Goal: Find specific page/section: Find specific page/section

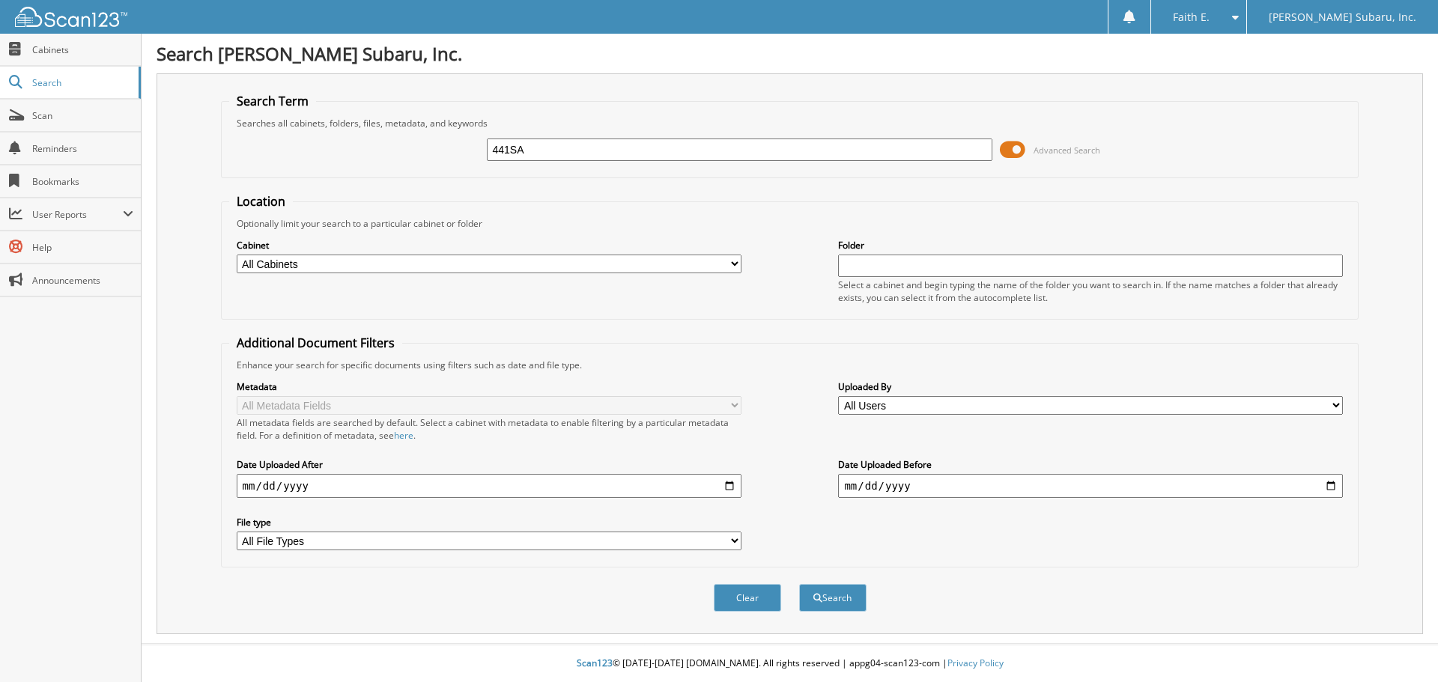
type input "441SA"
click at [799, 584] on button "Search" at bounding box center [832, 598] width 67 height 28
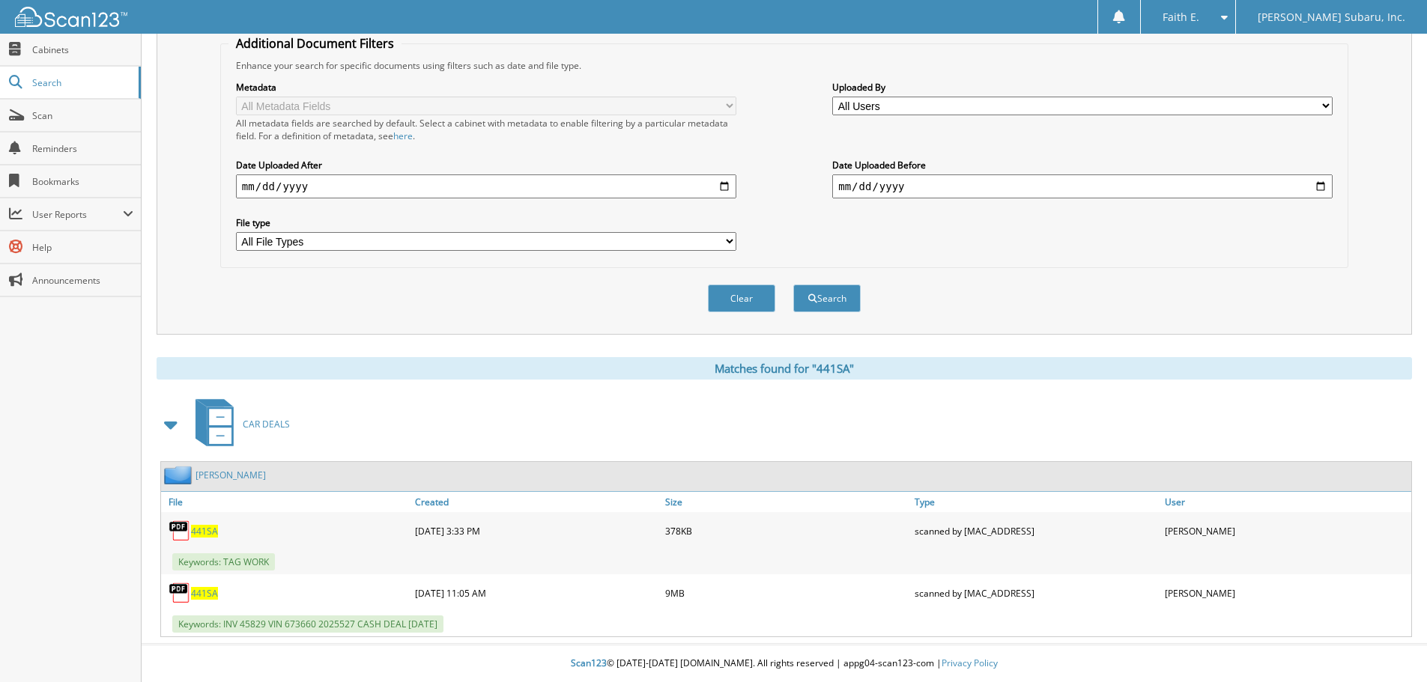
scroll to position [300, 0]
click at [201, 589] on span "441SA" at bounding box center [204, 593] width 27 height 13
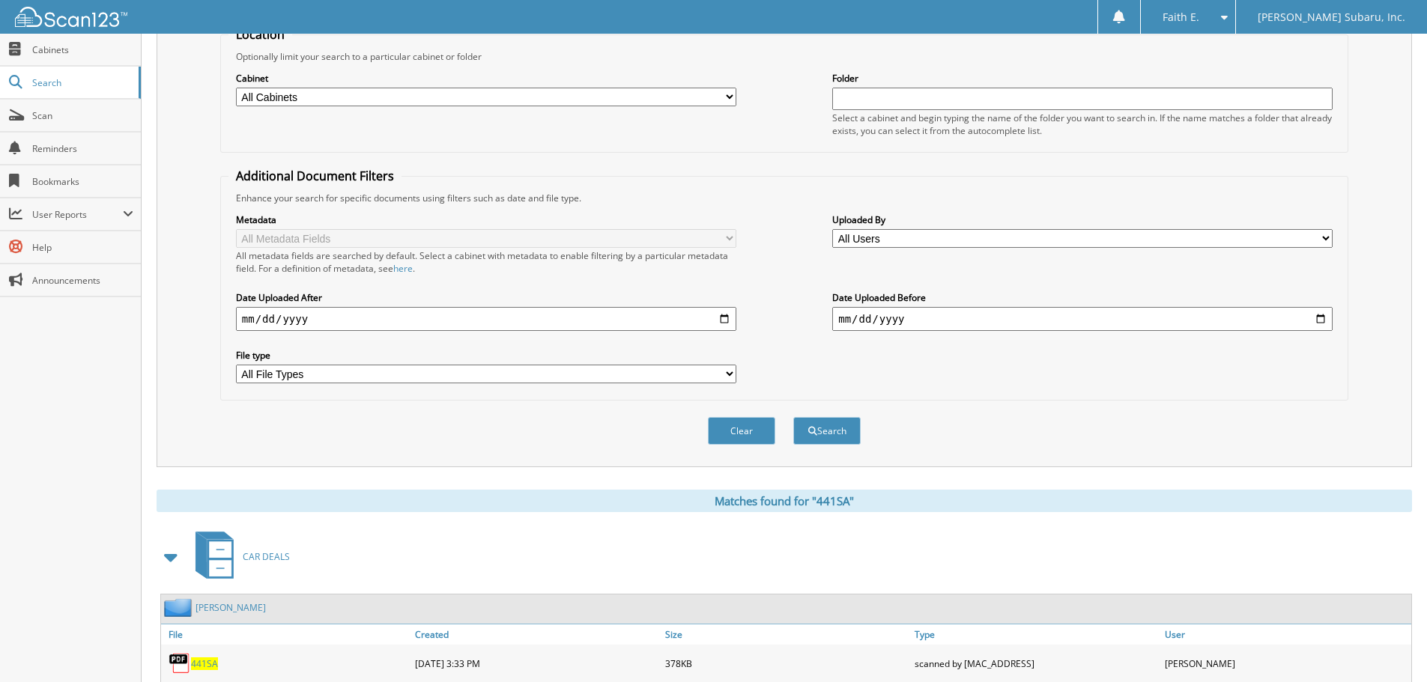
scroll to position [0, 0]
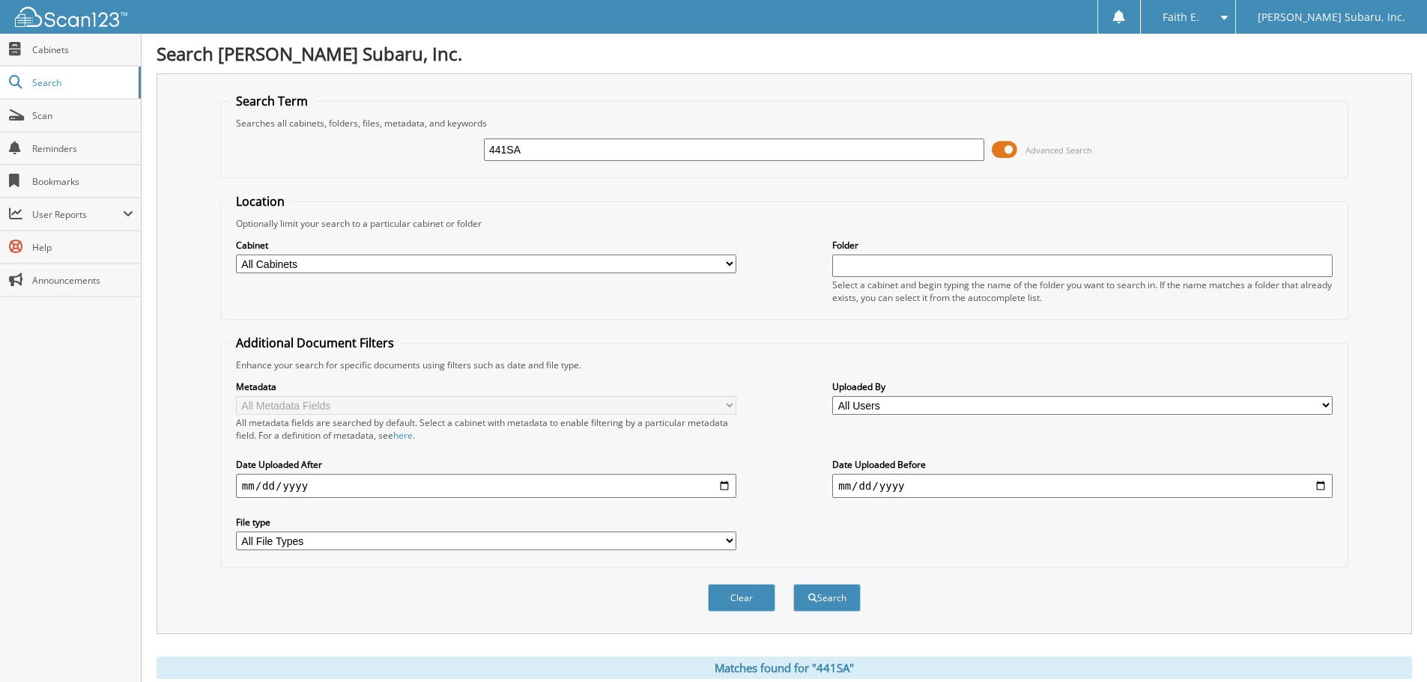
click at [634, 160] on input "441SA" at bounding box center [734, 150] width 500 height 22
type input "441SB"
click at [793, 584] on button "Search" at bounding box center [826, 598] width 67 height 28
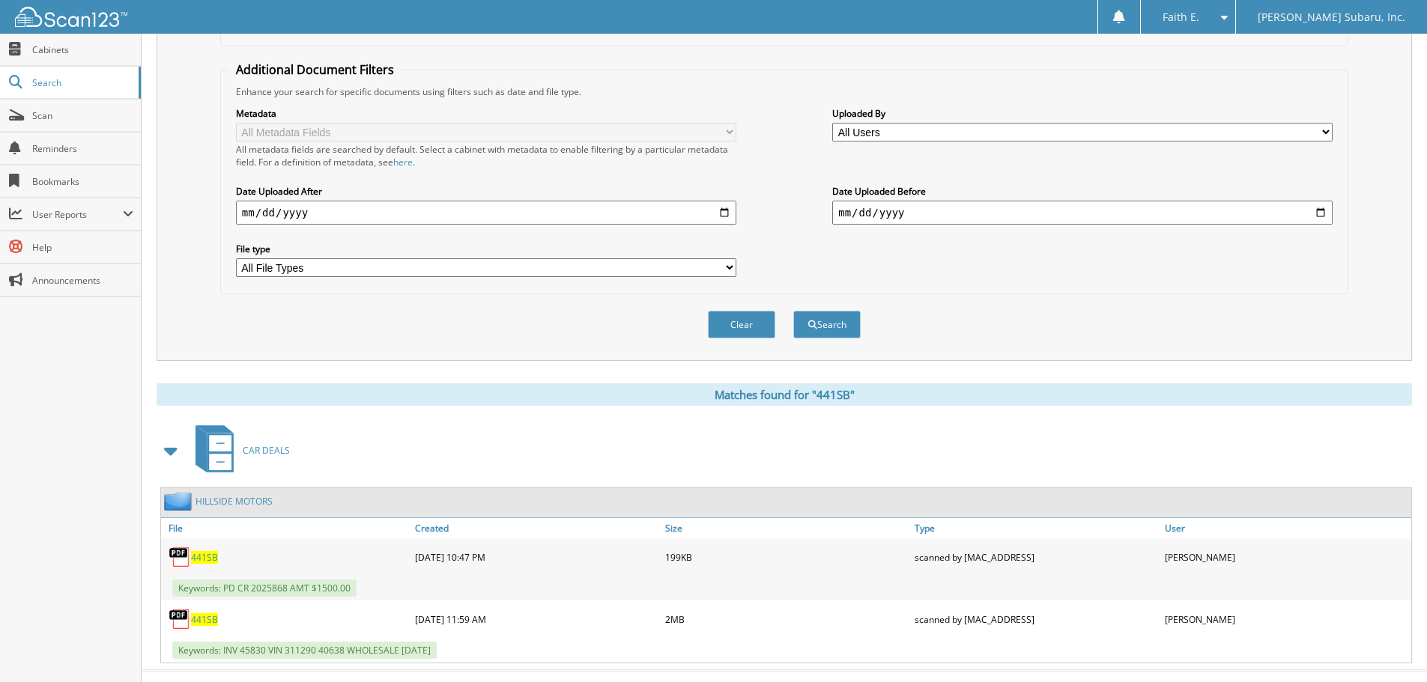
scroll to position [300, 0]
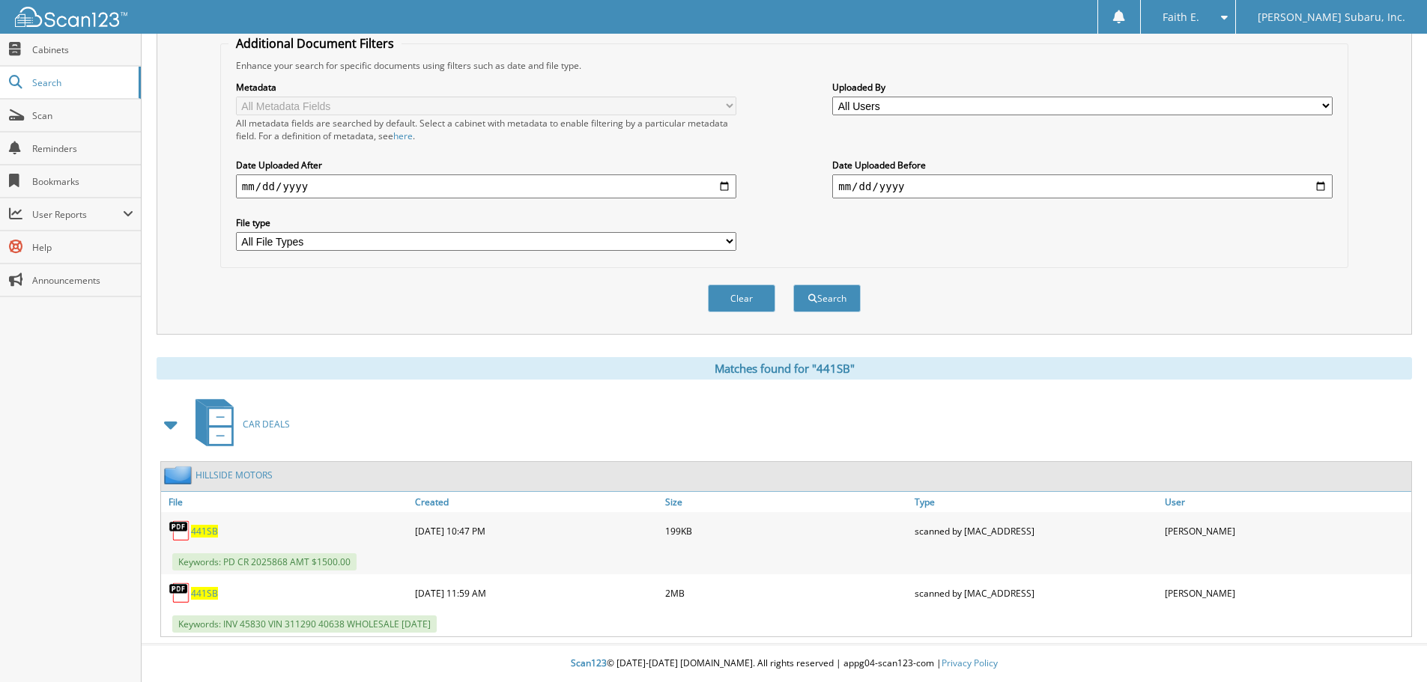
click at [206, 593] on span "441SB" at bounding box center [204, 593] width 27 height 13
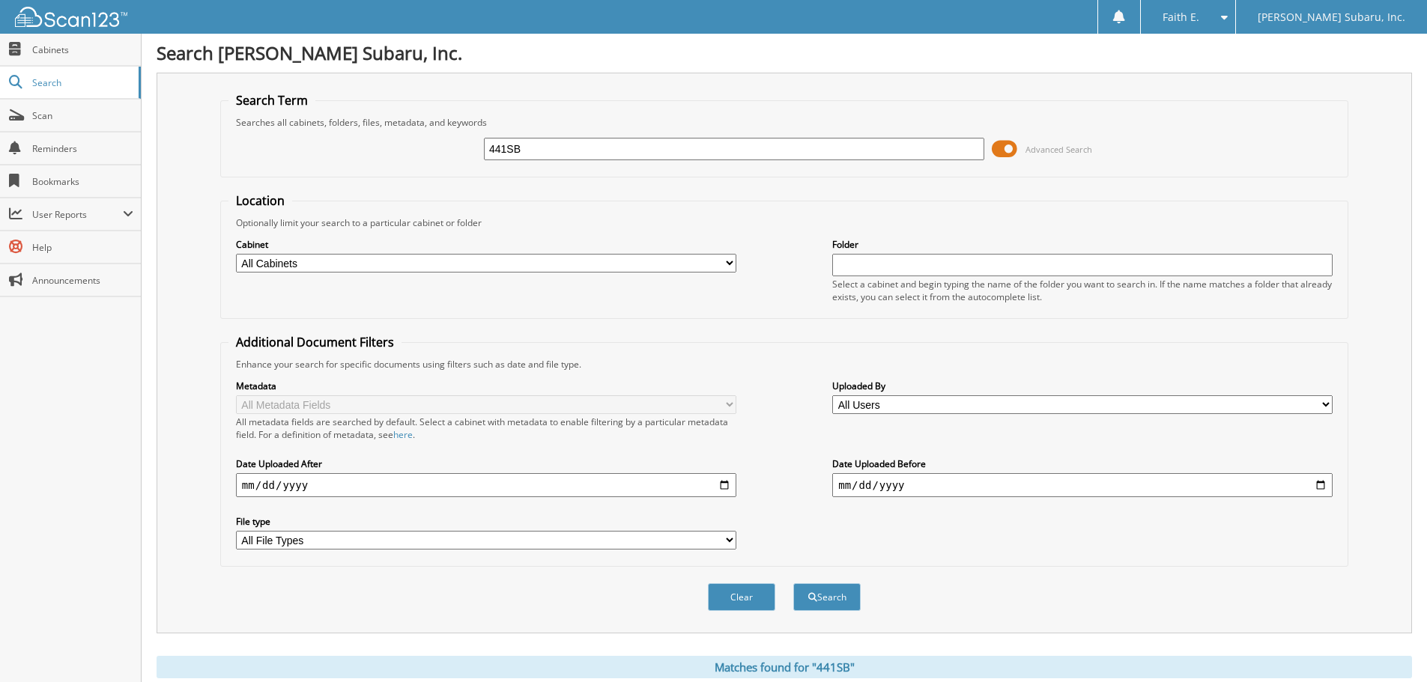
scroll to position [0, 0]
click at [596, 162] on div "441SB" at bounding box center [734, 149] width 500 height 25
click at [591, 148] on input "441SB" at bounding box center [734, 150] width 500 height 22
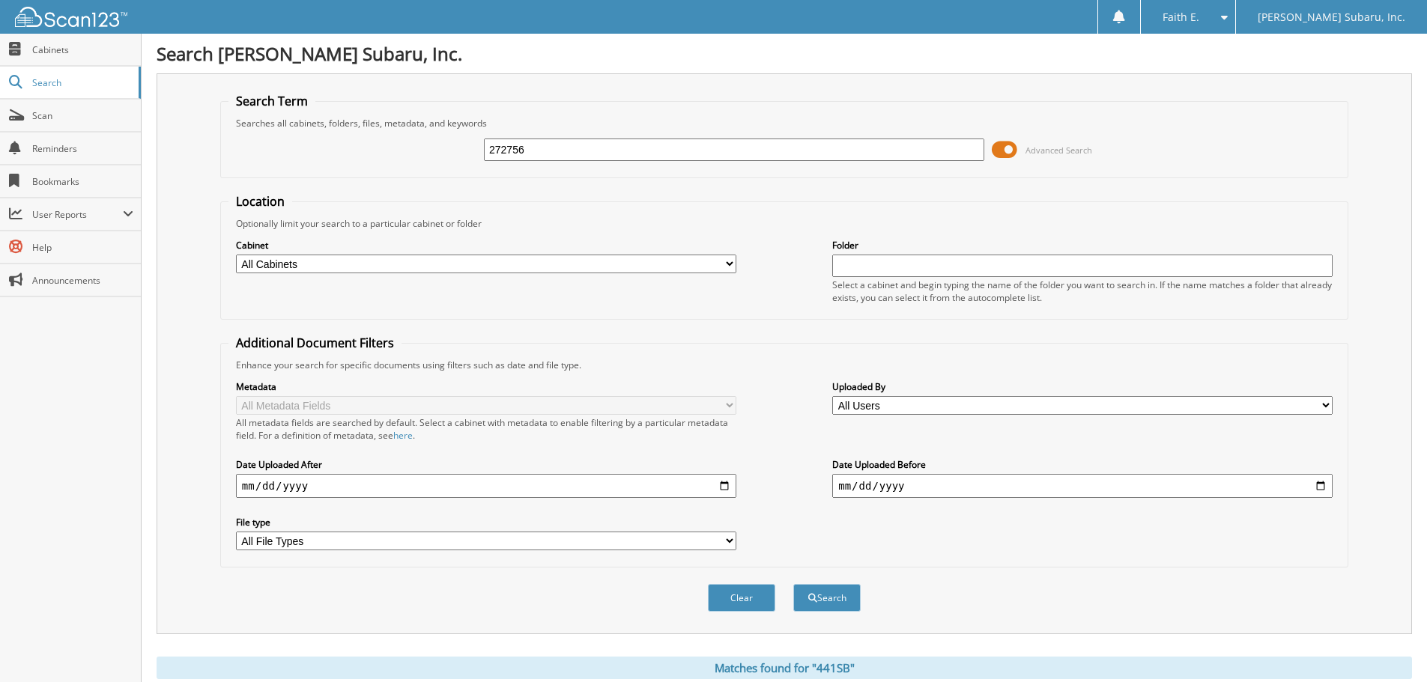
type input "272756"
click at [793, 584] on button "Search" at bounding box center [826, 598] width 67 height 28
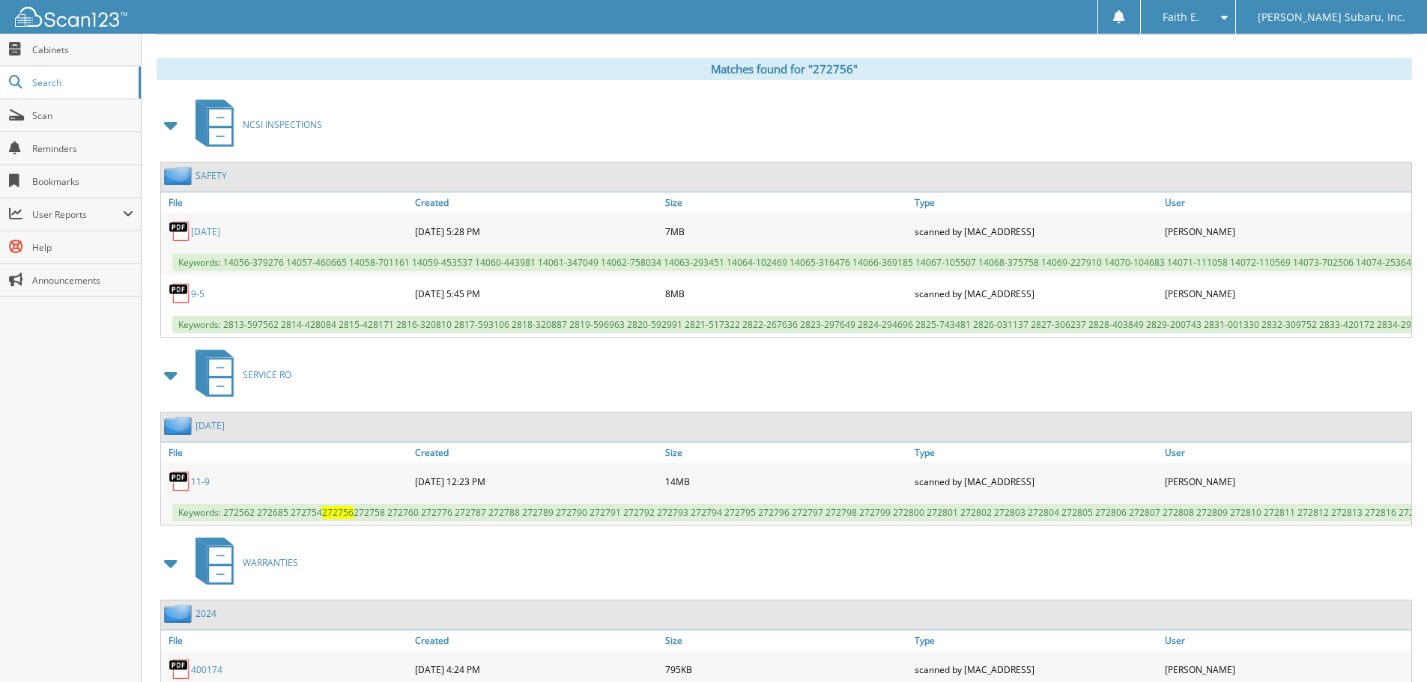
click at [197, 297] on link "9-5" at bounding box center [197, 294] width 13 height 13
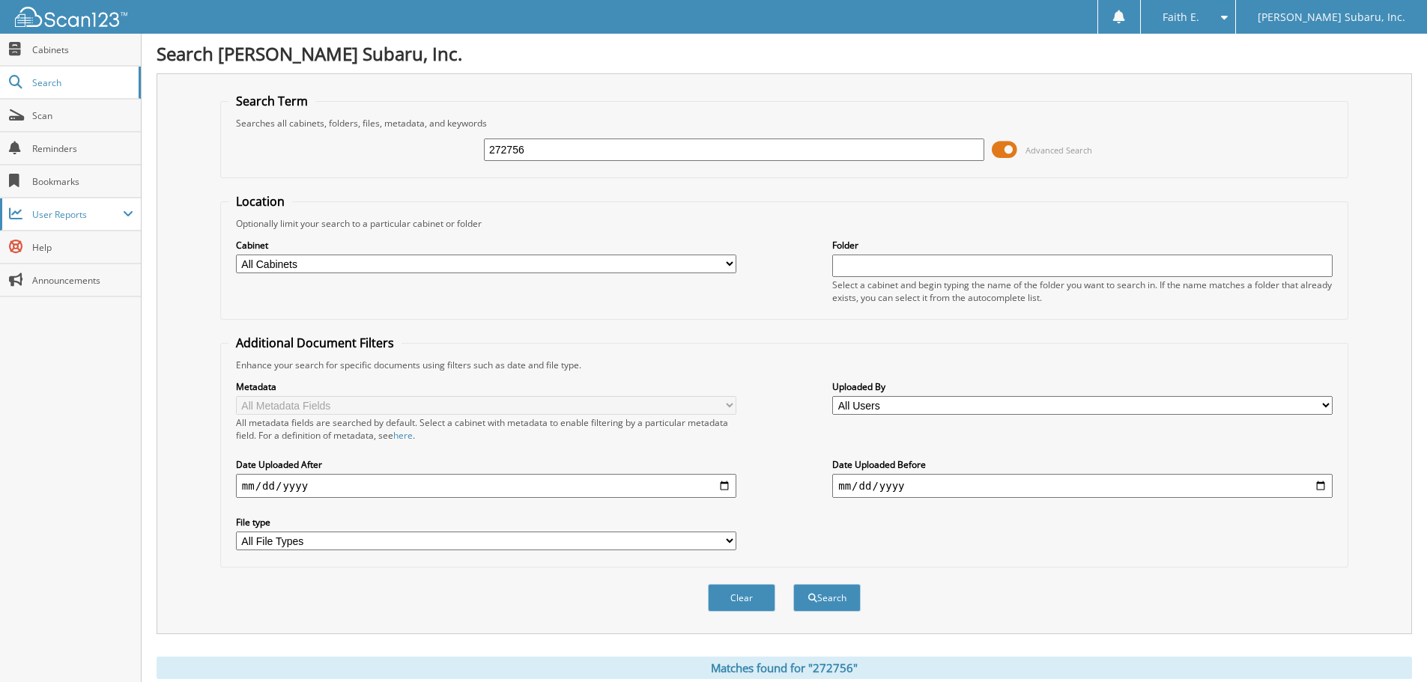
click at [112, 222] on span "User Reports" at bounding box center [70, 214] width 141 height 32
click at [103, 258] on link "My Recent Activity" at bounding box center [70, 247] width 141 height 32
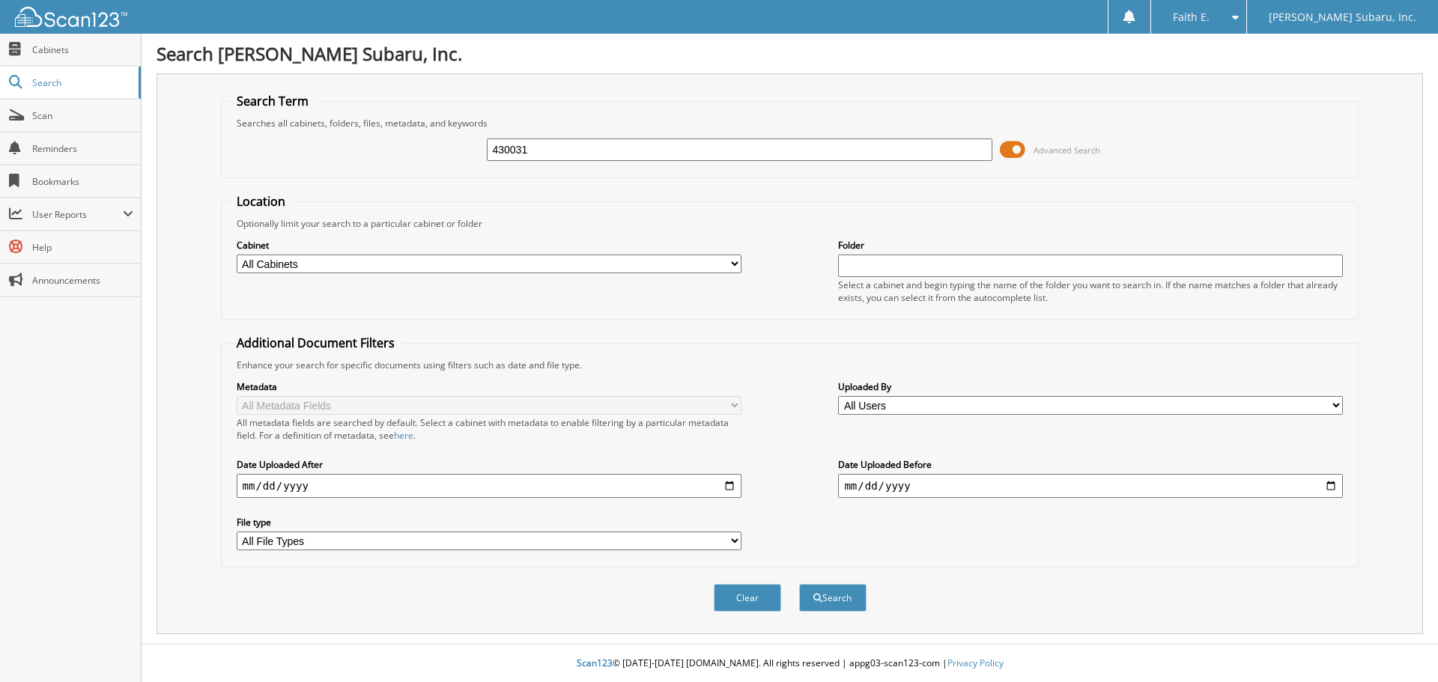
type input "430031"
click at [799, 584] on button "Search" at bounding box center [832, 598] width 67 height 28
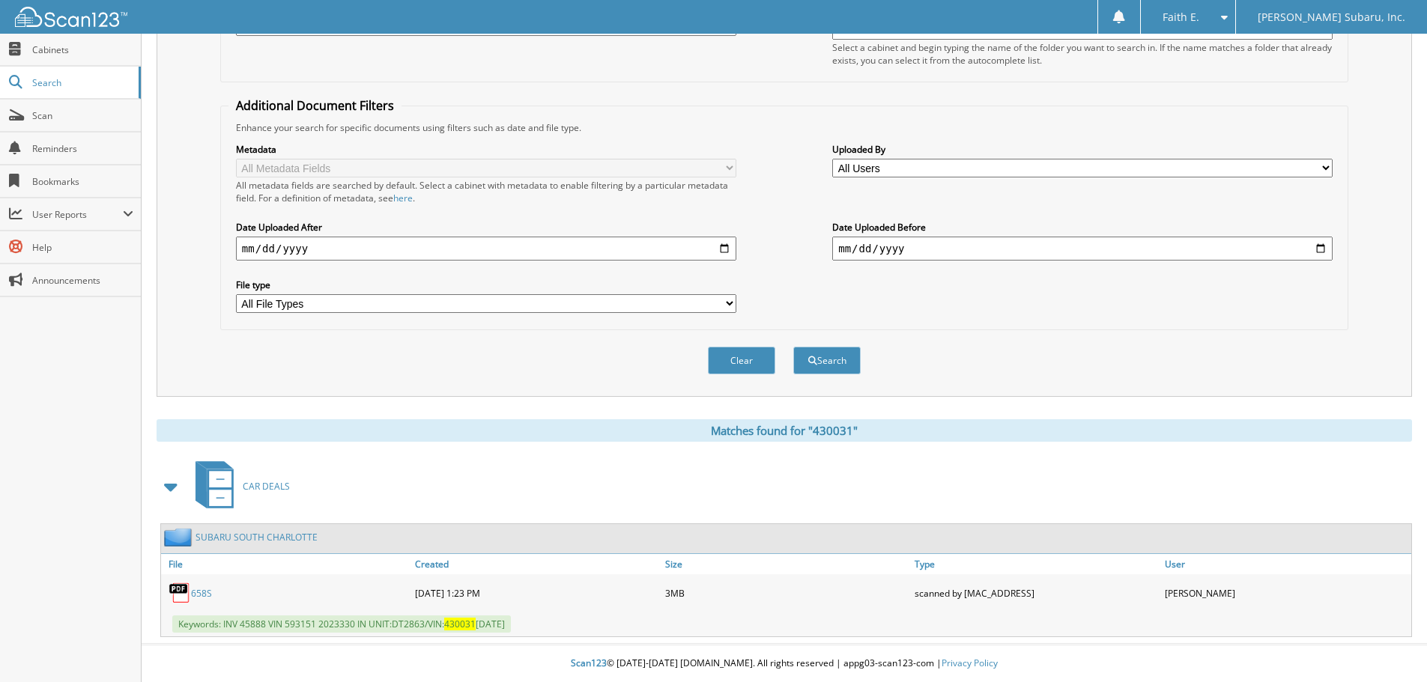
scroll to position [238, 0]
click at [58, 205] on span "User Reports" at bounding box center [70, 214] width 141 height 32
click at [55, 239] on link "My Recent Activity" at bounding box center [70, 247] width 141 height 32
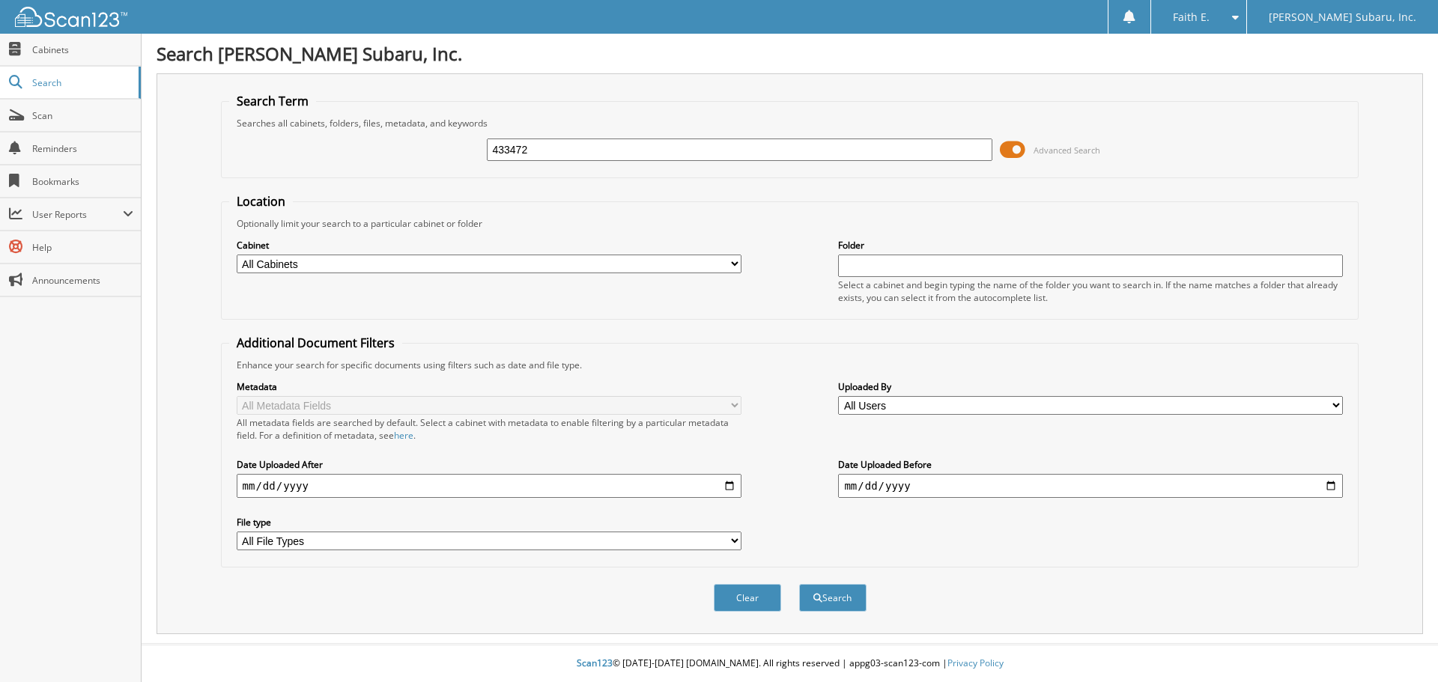
type input "433472"
click at [799, 584] on button "Search" at bounding box center [832, 598] width 67 height 28
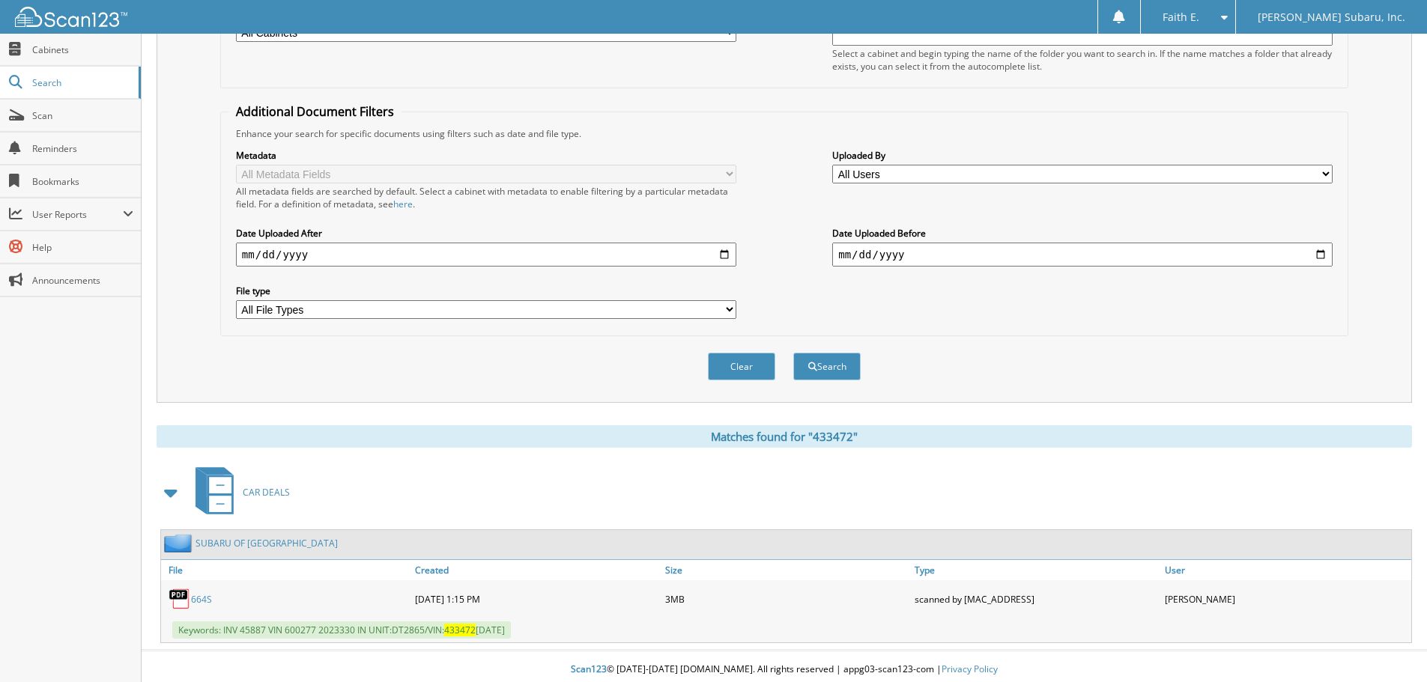
scroll to position [238, 0]
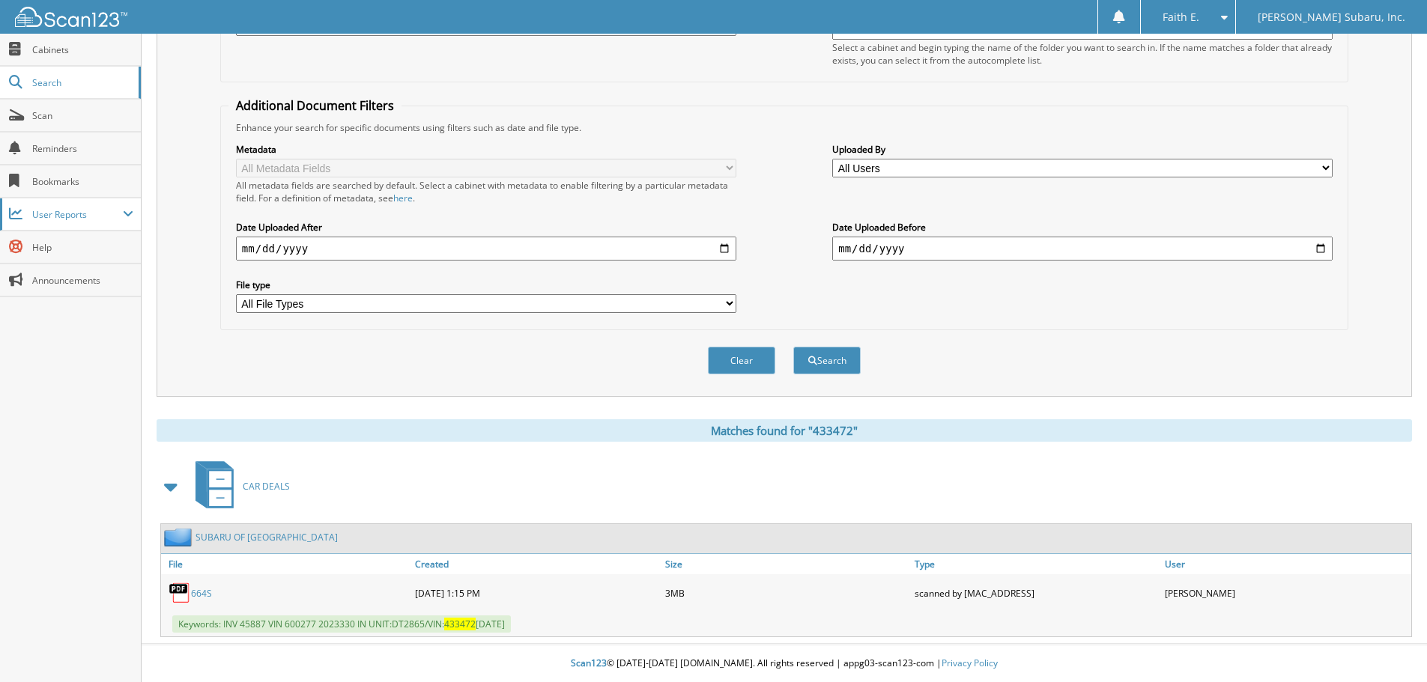
click at [97, 226] on span "User Reports" at bounding box center [70, 214] width 141 height 32
click at [103, 248] on span "My Recent Activity" at bounding box center [78, 246] width 110 height 13
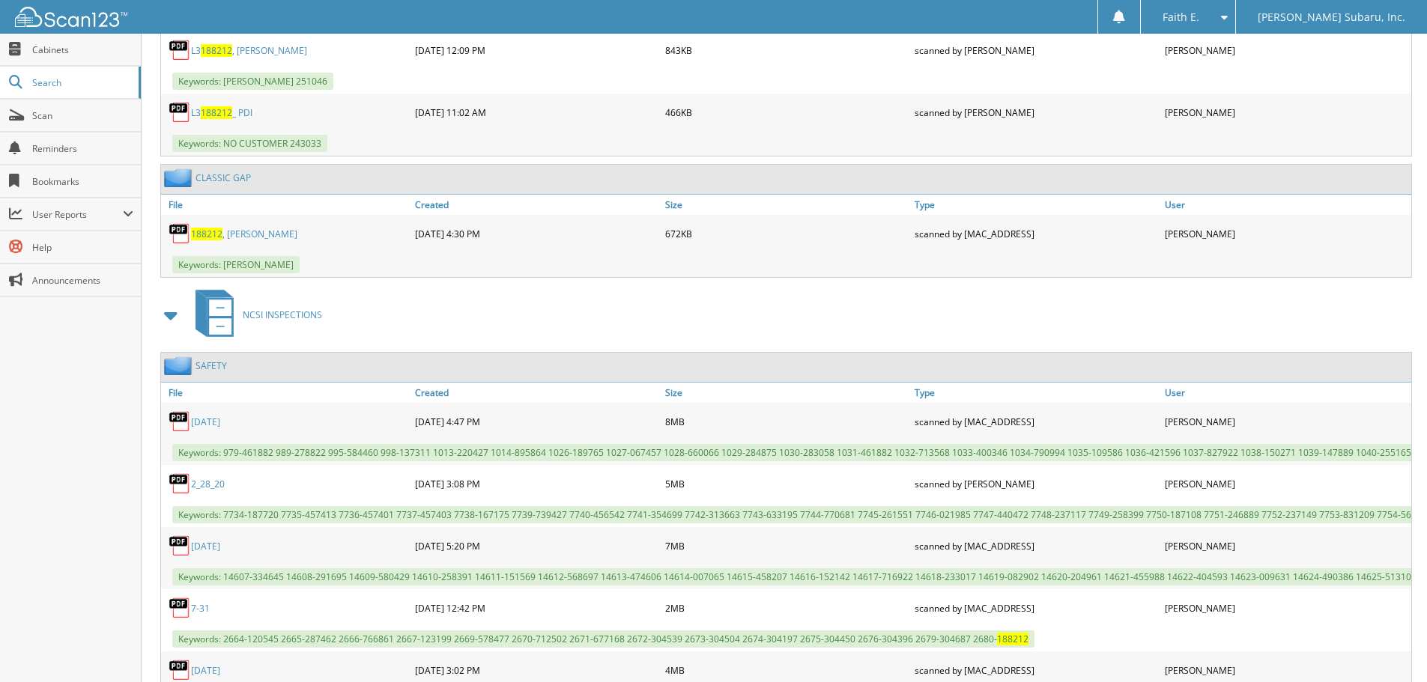
scroll to position [1123, 0]
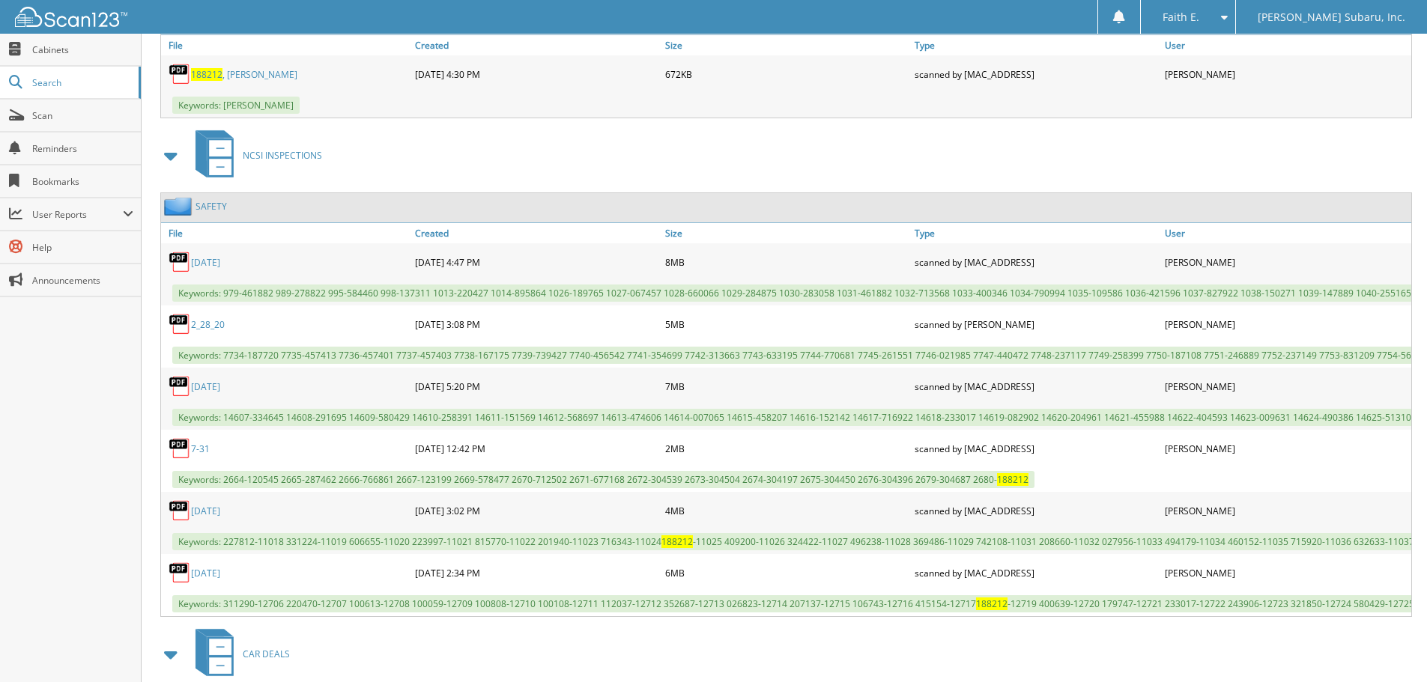
click at [198, 450] on link "7-31" at bounding box center [200, 449] width 19 height 13
click at [83, 231] on div "User Reports My Recent Activity All Recent Activity Sequence Report Exception R…" at bounding box center [70, 214] width 141 height 33
click at [84, 219] on span "User Reports" at bounding box center [77, 214] width 91 height 13
click at [85, 247] on span "My Recent Activity" at bounding box center [78, 246] width 110 height 13
